Goal: Obtain resource: Download file/media

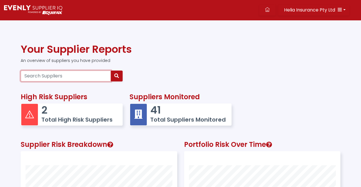
click at [70, 76] on input "Search Suppliers" at bounding box center [66, 76] width 90 height 11
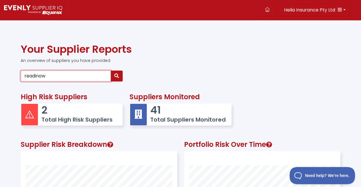
type input "readinow"
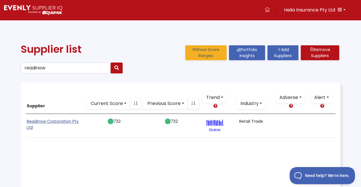
click at [58, 122] on link "Readinow Corporation Pty Ltd" at bounding box center [53, 125] width 52 height 12
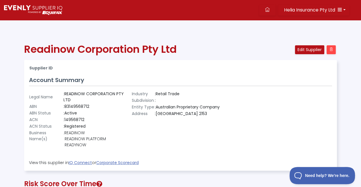
click at [45, 7] on img at bounding box center [33, 10] width 58 height 10
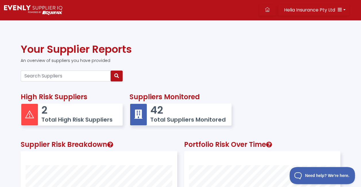
click at [174, 122] on h5 "Total Suppliers Monitored" at bounding box center [188, 119] width 76 height 7
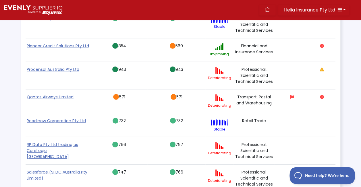
scroll to position [833, 0]
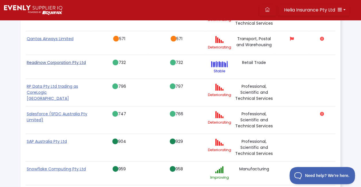
click at [55, 60] on link "Readinow Corporation Pty Ltd" at bounding box center [56, 63] width 59 height 6
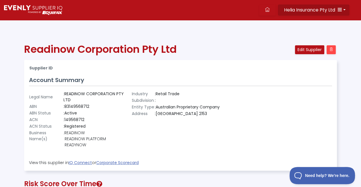
click at [342, 9] on button "Helia Insurance Pty Ltd" at bounding box center [313, 10] width 71 height 11
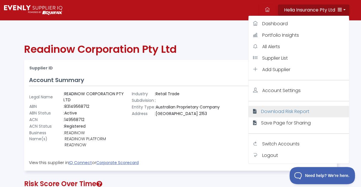
click at [287, 112] on span "Download Risk Report" at bounding box center [285, 111] width 48 height 7
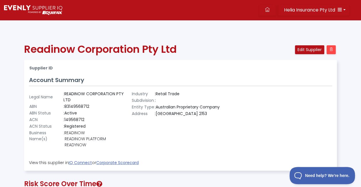
click at [278, 64] on div "Supplier ID Account Summary Legal Name : READINOW CORPORATION PTY LTD ABN : 831…" at bounding box center [180, 115] width 312 height 110
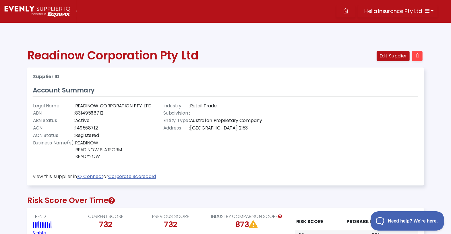
scroll to position [115, 403]
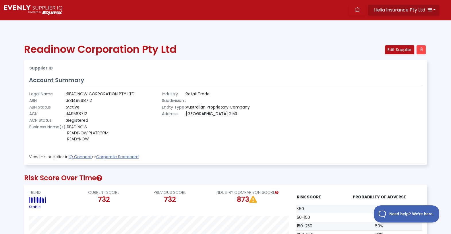
click at [365, 8] on icon "button" at bounding box center [430, 9] width 5 height 5
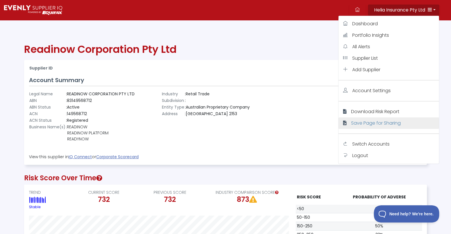
click at [365, 122] on span "Save Page for Sharing" at bounding box center [376, 123] width 50 height 7
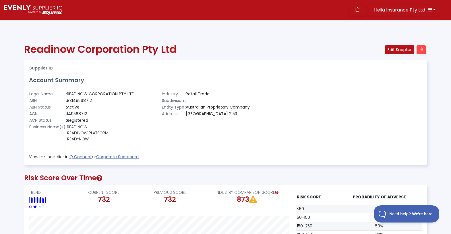
scroll to position [0, 0]
click at [348, 103] on div at bounding box center [358, 119] width 133 height 56
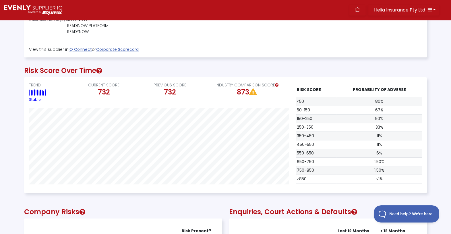
scroll to position [108, 0]
